Goal: Task Accomplishment & Management: Complete application form

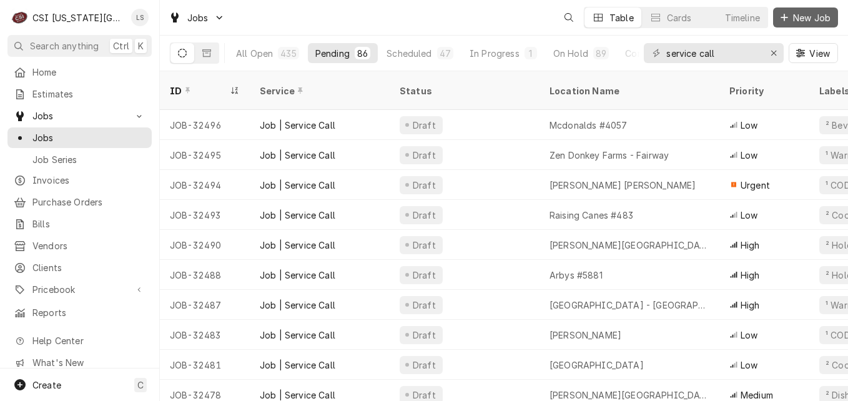
click at [806, 16] on span "New Job" at bounding box center [811, 17] width 42 height 13
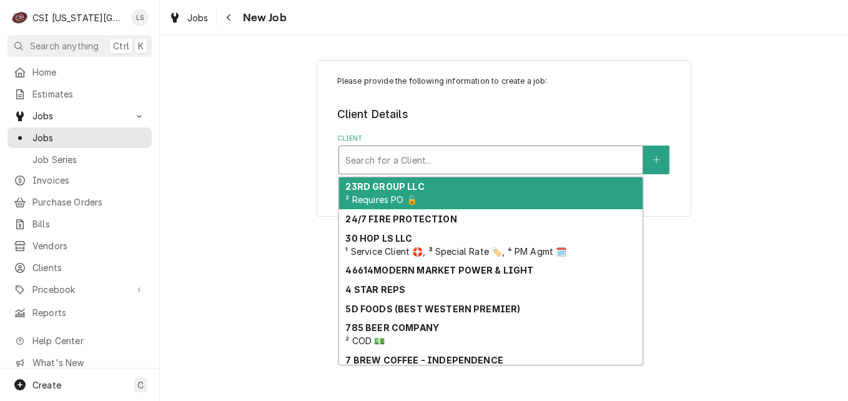
click at [405, 162] on div "Client" at bounding box center [490, 160] width 291 height 22
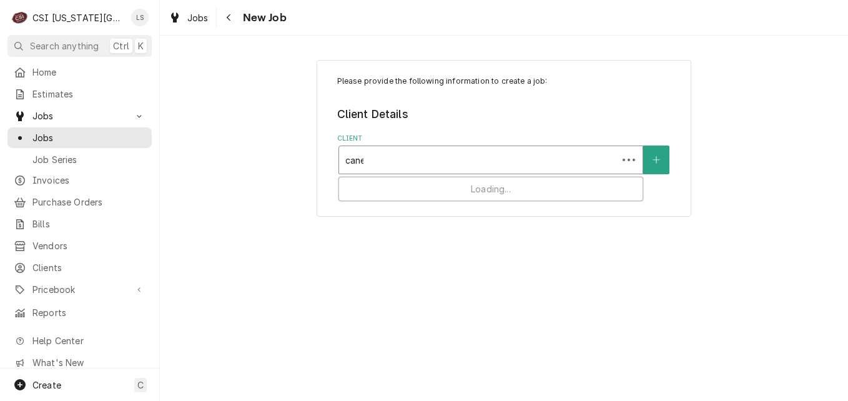
type input "canes"
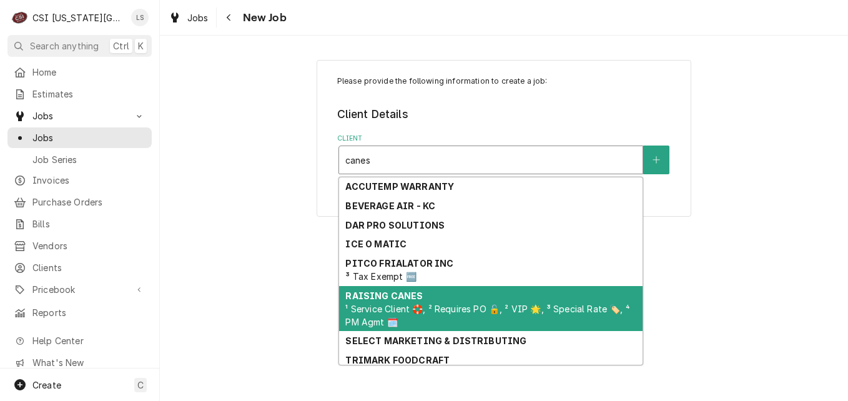
click at [424, 293] on div "RAISING CANES ¹ Service Client 🛟, ² Requires PO 🔓, ² VIP 🌟, ³ Special Rate 🏷️, …" at bounding box center [490, 309] width 303 height 46
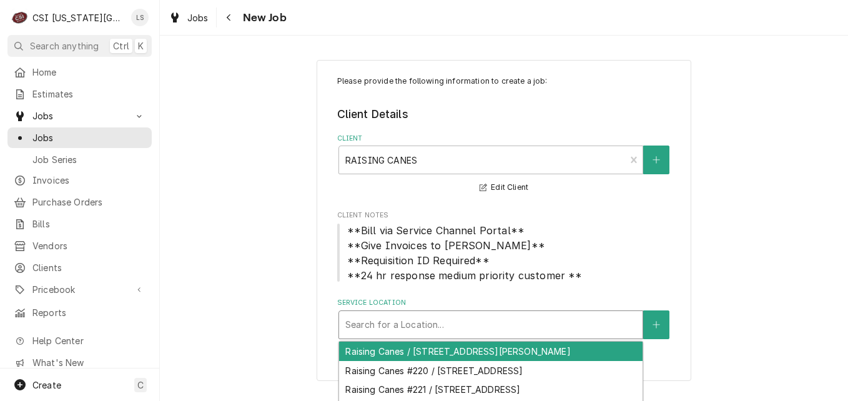
click at [447, 318] on div "Service Location" at bounding box center [490, 324] width 291 height 22
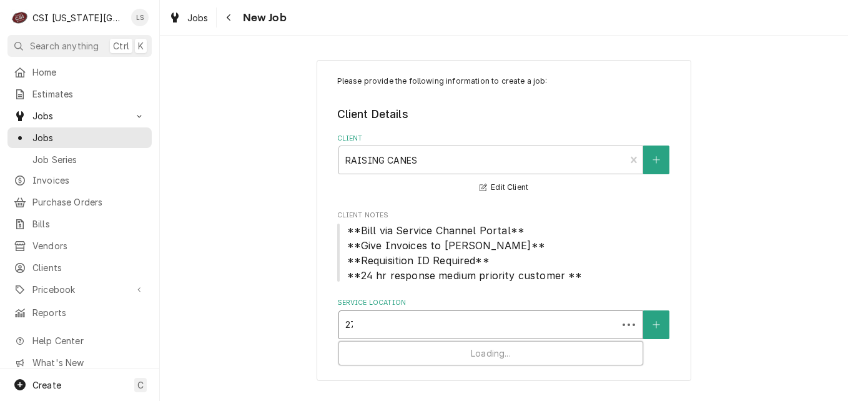
type input "275"
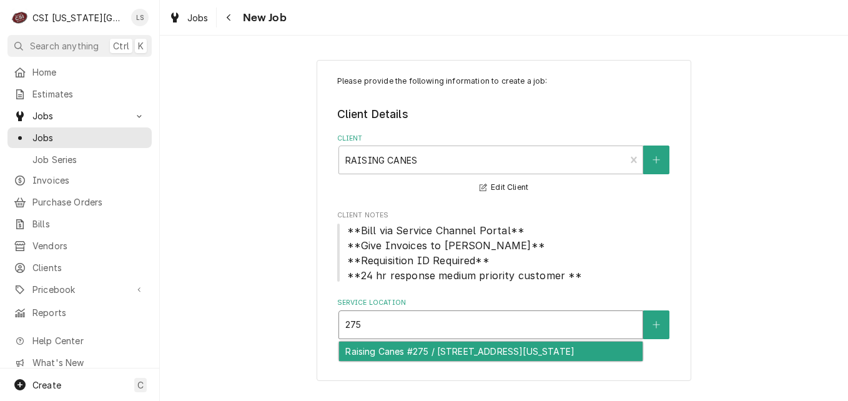
click at [457, 350] on div "Raising Canes #275 / [STREET_ADDRESS][US_STATE]" at bounding box center [490, 350] width 303 height 19
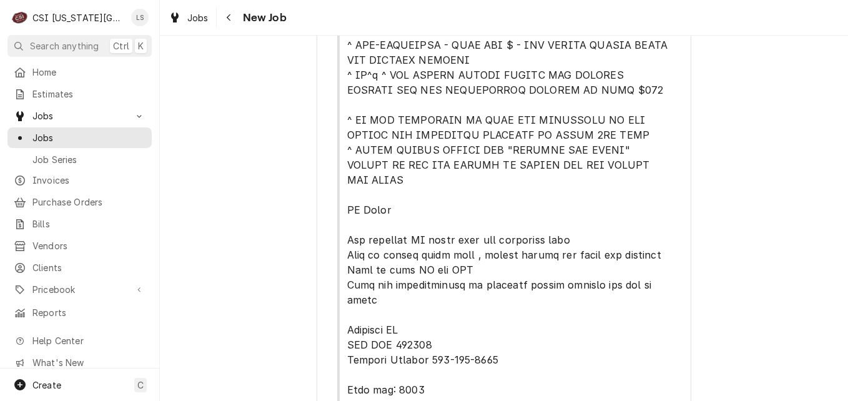
scroll to position [811, 0]
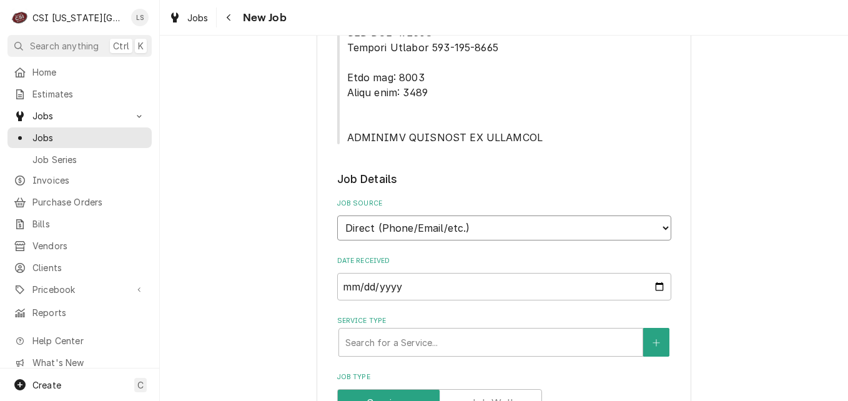
click at [415, 215] on select "Direct (Phone/Email/etc.) Service Channel Corrigo Ecotrak Other" at bounding box center [504, 227] width 334 height 25
select select "1"
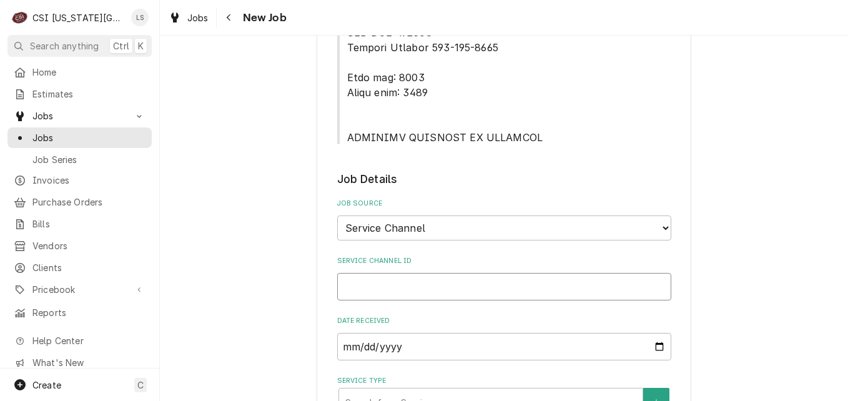
click at [409, 273] on input "Service Channel ID" at bounding box center [504, 286] width 334 height 27
paste input "324604369"
type textarea "x"
type input "324604369"
type textarea "x"
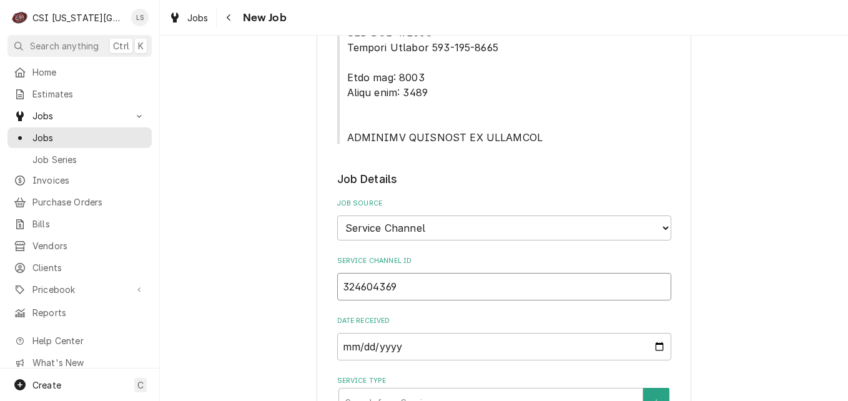
type input "324604369"
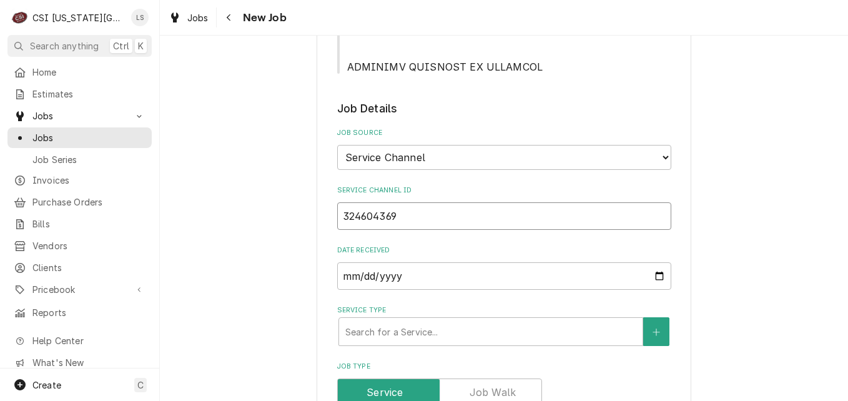
scroll to position [999, 0]
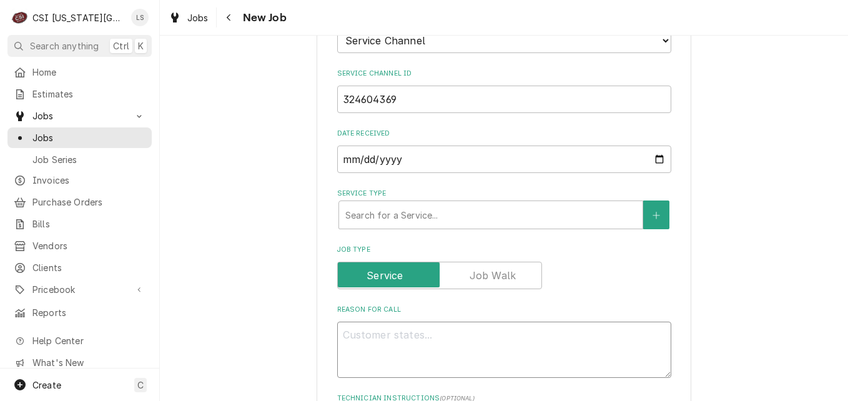
click at [470, 321] on textarea "Reason For Call" at bounding box center [504, 349] width 334 height 56
paste textarea ""KITCHEN / Hot Side / Fryer #3 (Start from Left) "Equip:" KITCHEN/HOT SIDE - LO…"
type textarea ""KITCHEN / Hot Side / Fryer #3 (Start from Left) "Equip:" KITCHEN/HOT SIDE - LO…"
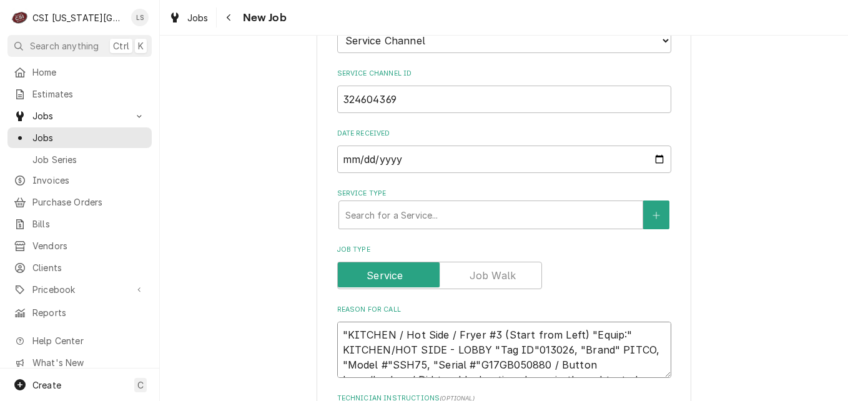
scroll to position [999, 0]
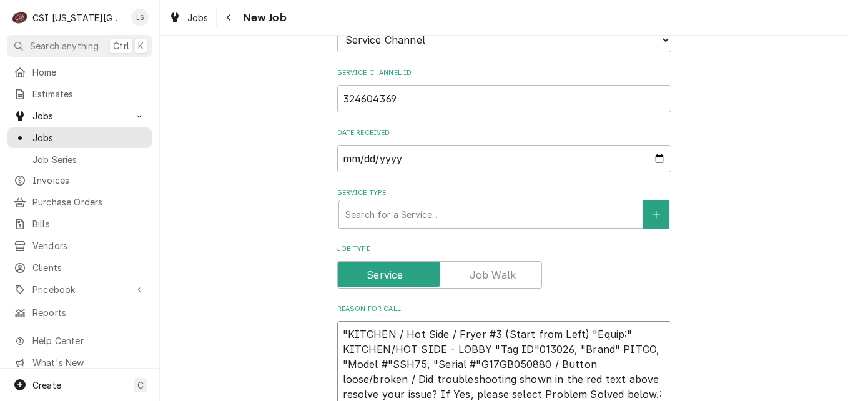
type textarea "x"
type textarea ""KITCHEN / Hot Side / Fryer #3 (Start from Left) "Equip:" KITCHEN/HOT SIDE - LO…"
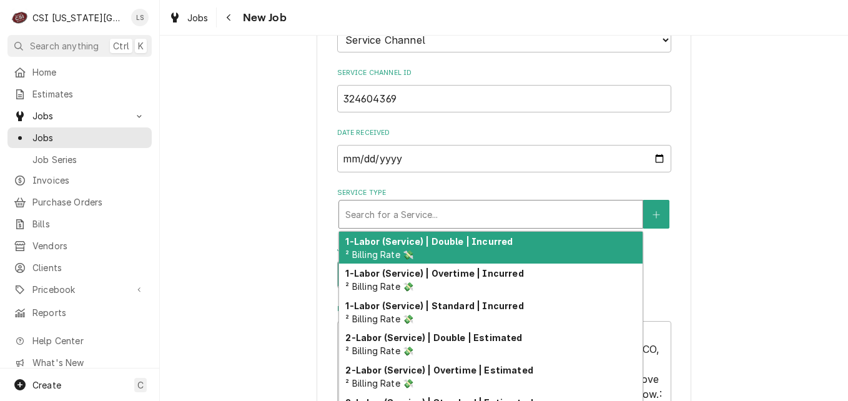
click at [462, 203] on div "Service Type" at bounding box center [490, 214] width 291 height 22
type textarea "x"
type input "s"
type textarea "x"
type input "se"
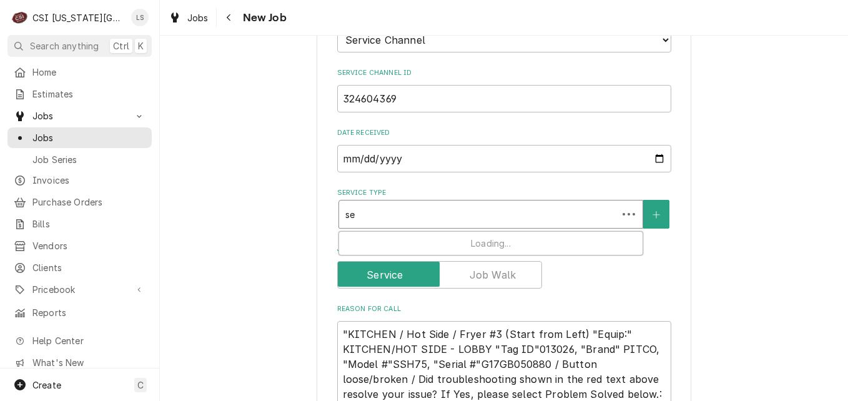
type textarea "x"
type input "ser"
type textarea "x"
type input "serv"
type textarea "x"
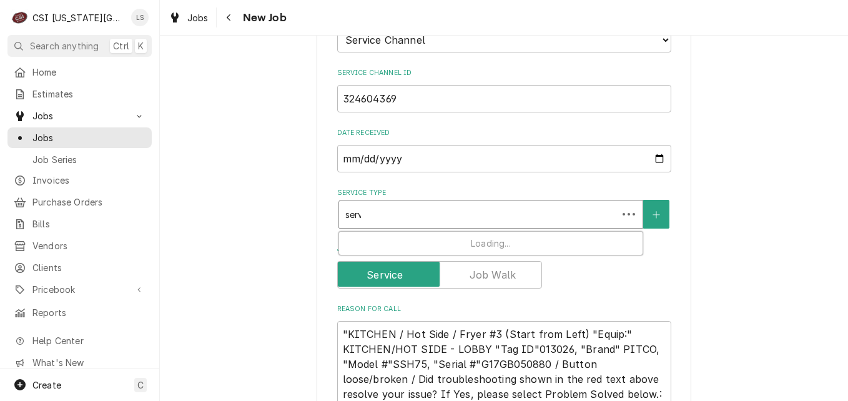
type input "servi"
type textarea "x"
type input "servic"
type textarea "x"
type input "service"
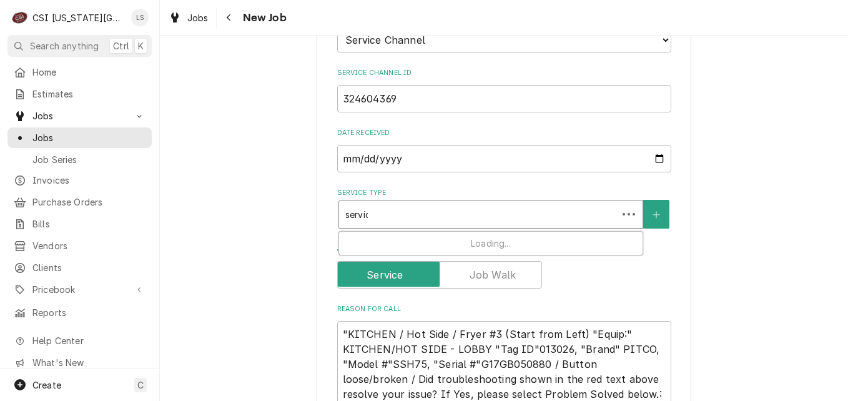
type textarea "x"
type input "service"
type textarea "x"
type input "service c"
type textarea "x"
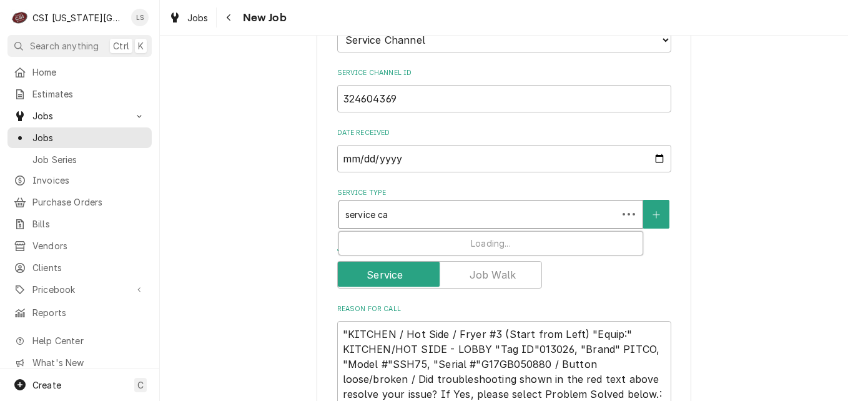
type input "service cal"
type textarea "x"
type input "service call"
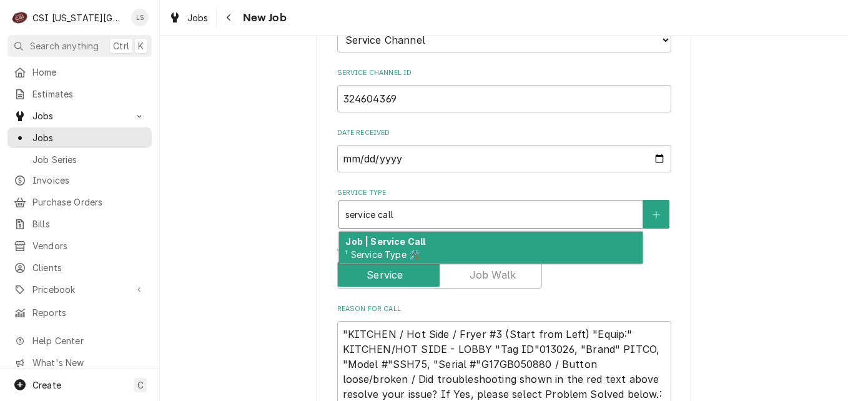
click at [459, 232] on div "Job | Service Call ¹ Service Type 🛠️" at bounding box center [490, 248] width 303 height 32
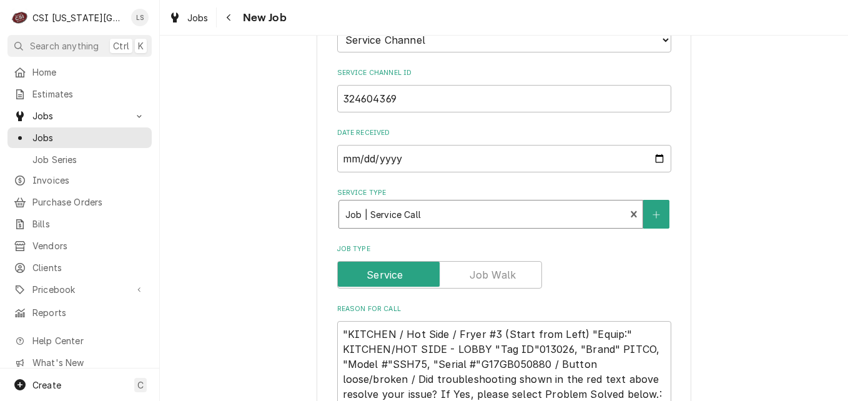
type textarea "x"
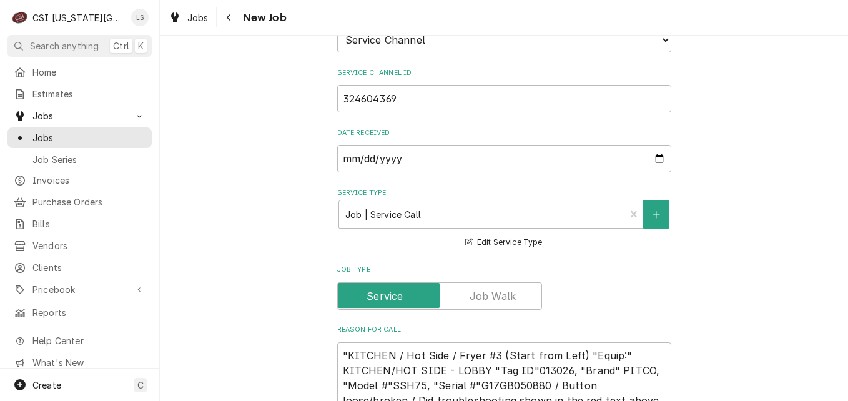
click at [770, 246] on div "Please provide the following information to create a job: Client Details Client…" at bounding box center [504, 112] width 688 height 2126
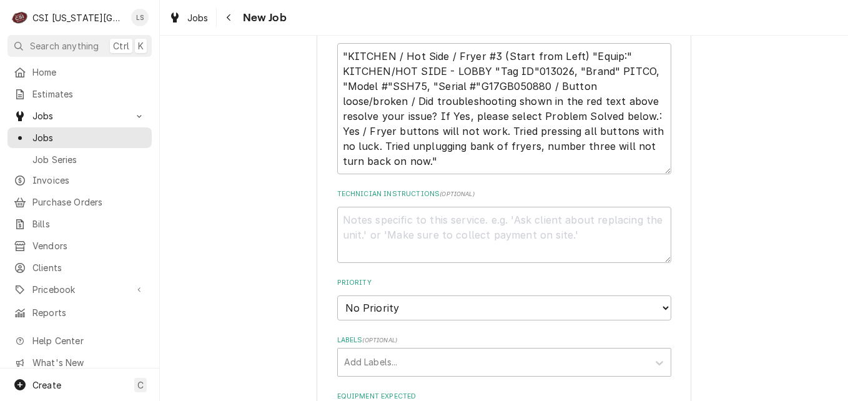
scroll to position [1311, 0]
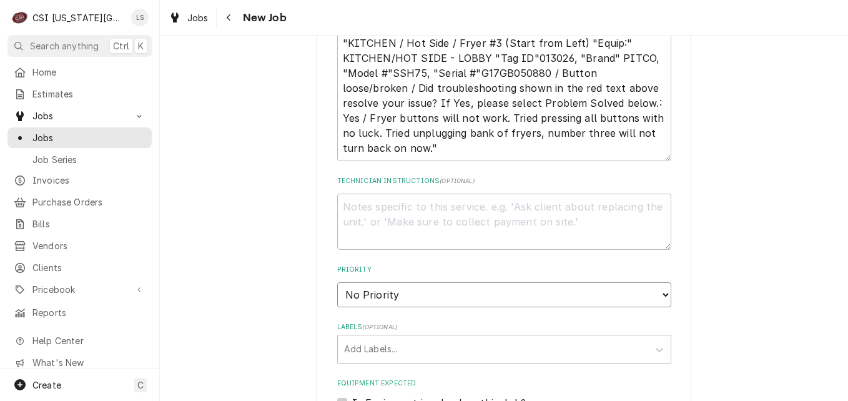
click at [606, 282] on select "No Priority Urgent High Medium Low" at bounding box center [504, 294] width 334 height 25
select select "1"
click at [337, 282] on select "No Priority Urgent High Medium Low" at bounding box center [504, 294] width 334 height 25
type textarea "x"
click at [524, 338] on div "Labels" at bounding box center [493, 349] width 298 height 22
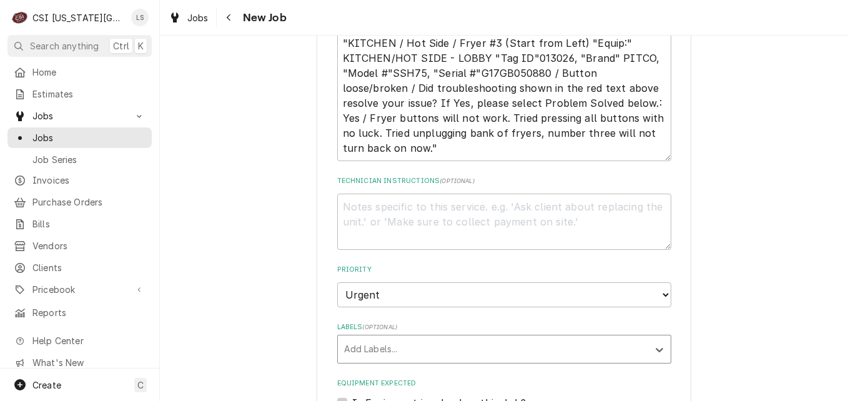
click at [524, 338] on div "Labels" at bounding box center [493, 349] width 298 height 22
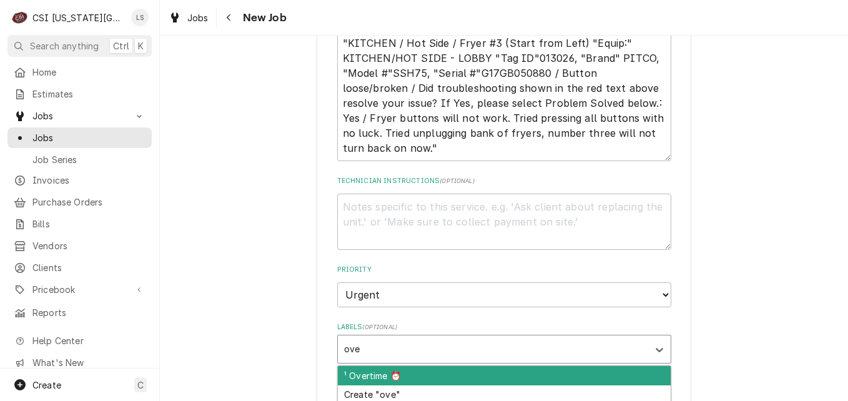
type input "over"
type textarea "x"
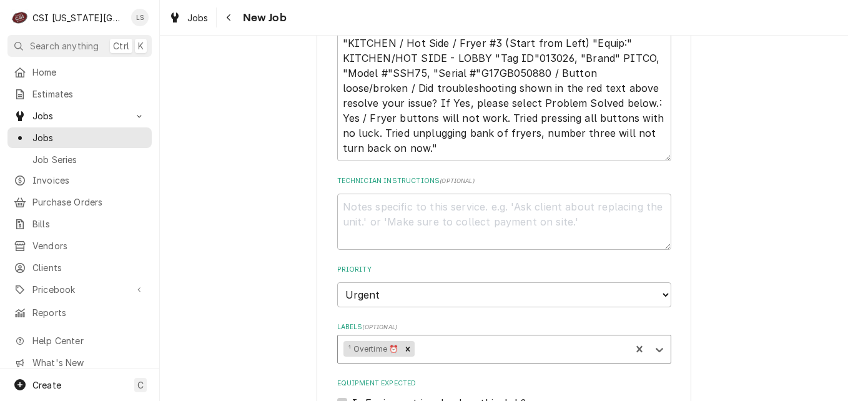
type textarea "x"
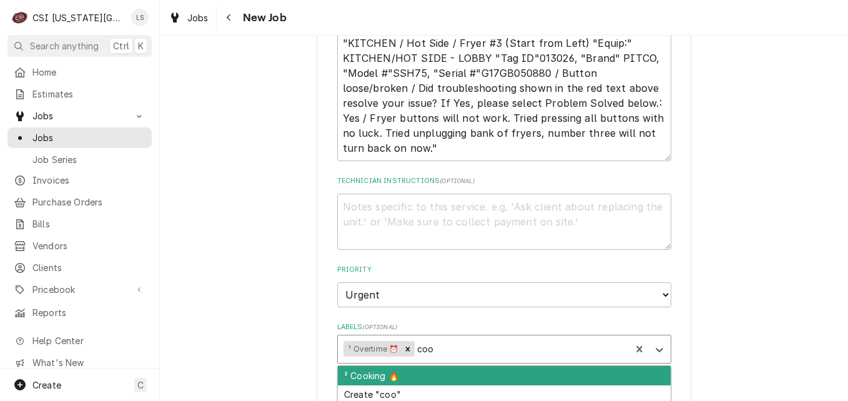
type input "cook"
type textarea "x"
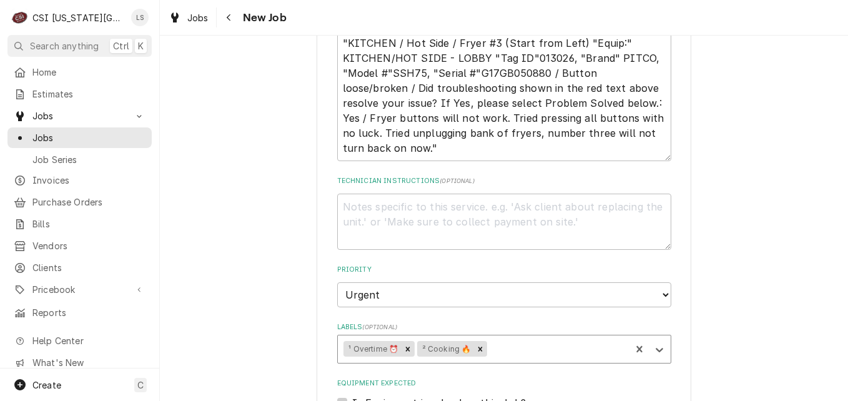
type textarea "x"
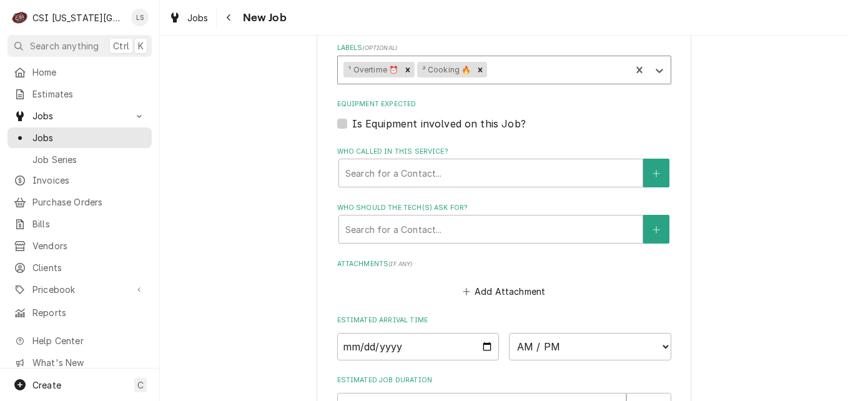
scroll to position [1623, 0]
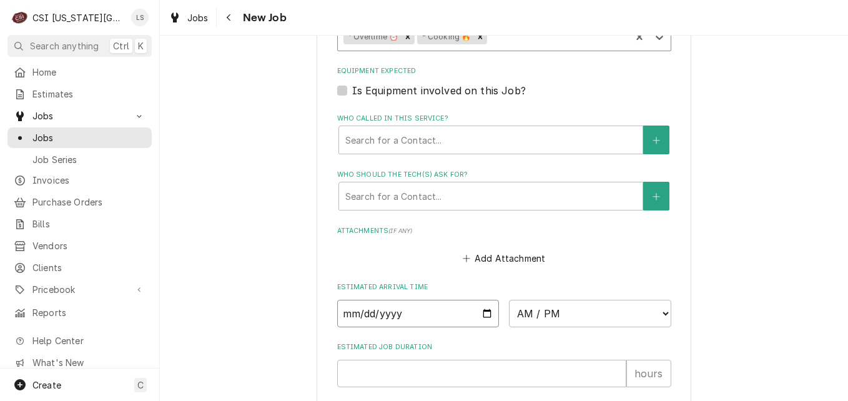
click at [487, 300] on input "Date" at bounding box center [418, 313] width 162 height 27
type input "[DATE]"
type textarea "x"
click at [545, 300] on select "AM / PM 6:00 AM 6:15 AM 6:30 AM 6:45 AM 7:00 AM 7:15 AM 7:30 AM 7:45 AM 8:00 AM…" at bounding box center [590, 313] width 162 height 27
select select "19:00:00"
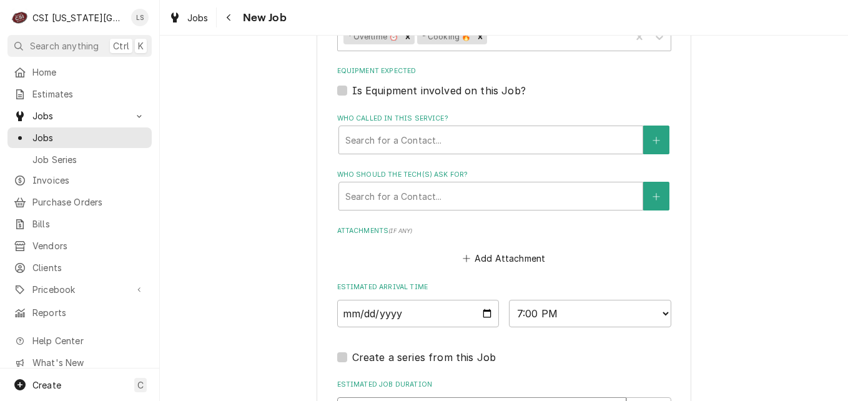
type textarea "x"
type input "2"
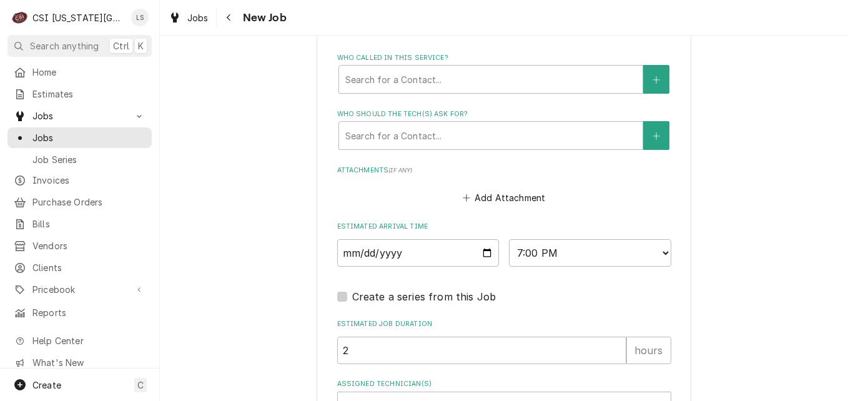
type textarea "x"
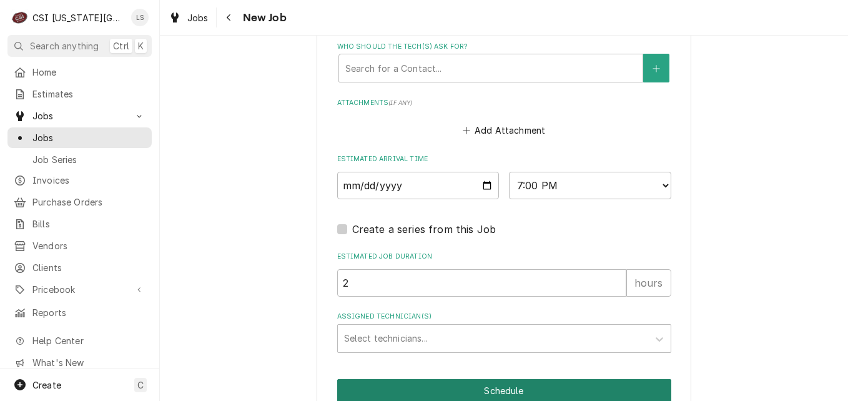
scroll to position [1766, 0]
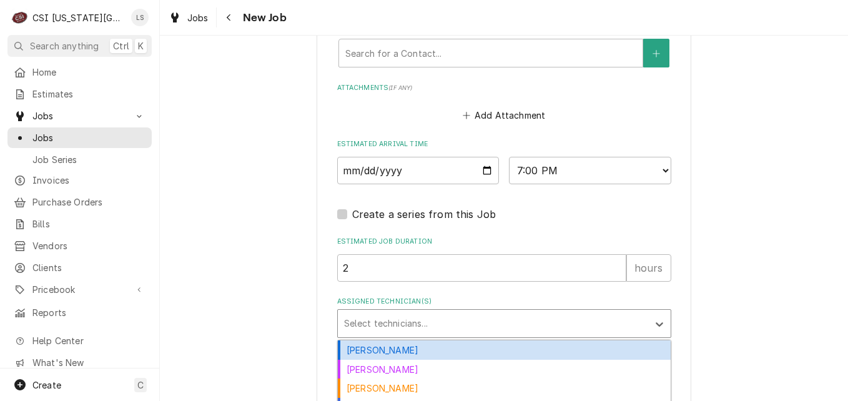
click at [476, 312] on div "Assigned Technician(s)" at bounding box center [493, 323] width 298 height 22
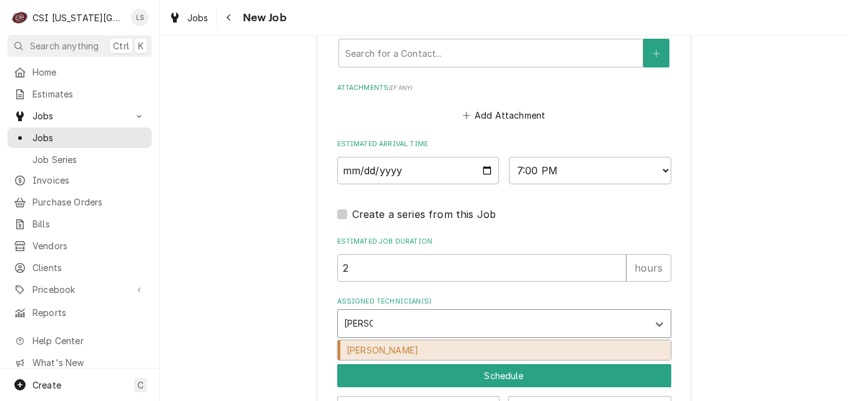
type input "[PERSON_NAME]"
click at [456, 340] on div "[PERSON_NAME]" at bounding box center [504, 349] width 333 height 19
type textarea "x"
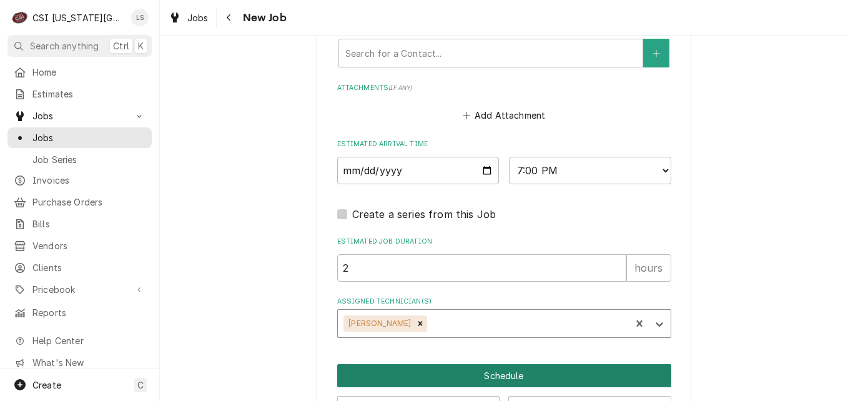
click at [499, 364] on button "Schedule" at bounding box center [504, 375] width 334 height 23
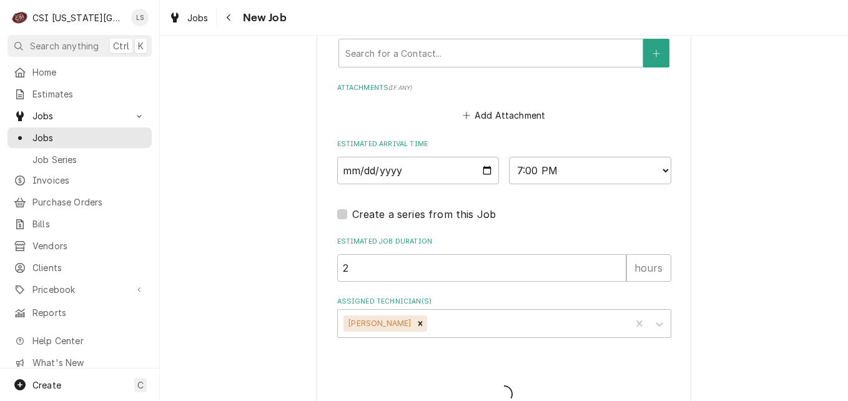
scroll to position [1755, 0]
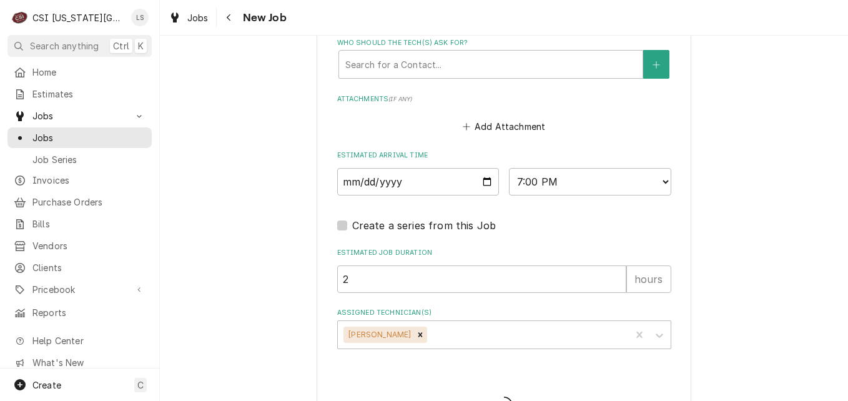
type textarea "x"
